Goal: Task Accomplishment & Management: Use online tool/utility

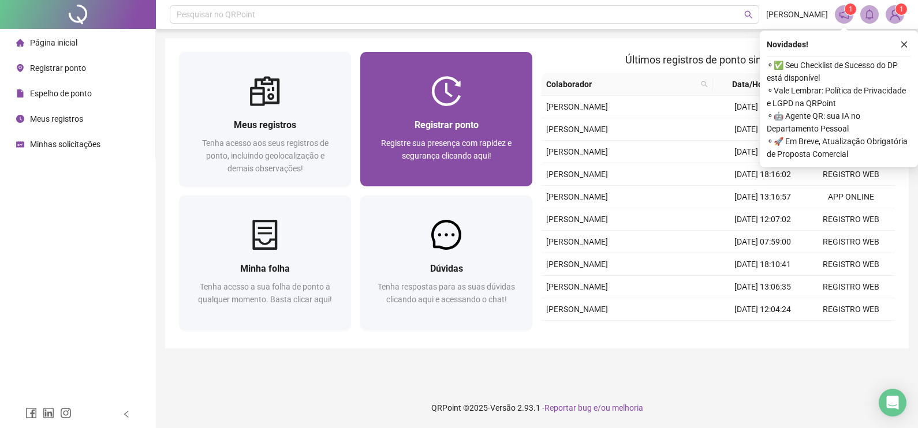
click at [422, 124] on span "Registrar ponto" at bounding box center [447, 125] width 64 height 11
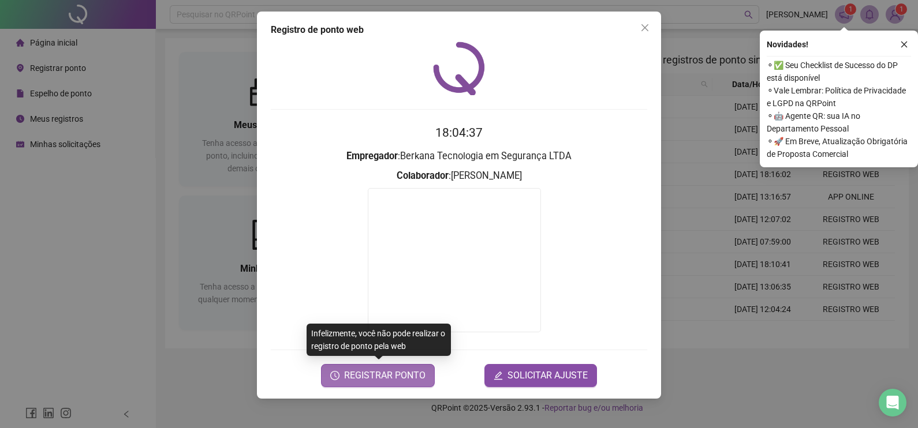
click at [391, 383] on button "REGISTRAR PONTO" at bounding box center [378, 375] width 114 height 23
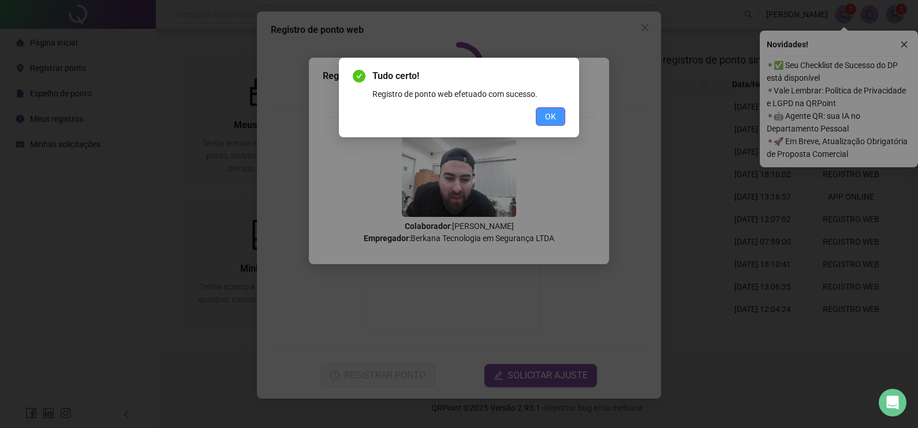
click at [545, 121] on span "OK" at bounding box center [550, 116] width 11 height 13
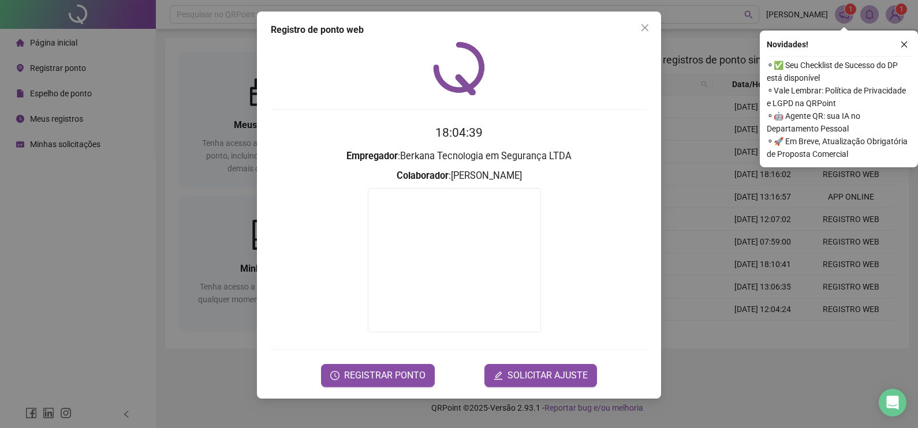
click at [702, 118] on div "Registro de ponto web 18:04:39 Empregador : Berkana Tecnologia em Segurança LTD…" at bounding box center [459, 214] width 918 height 428
